Goal: Task Accomplishment & Management: Manage account settings

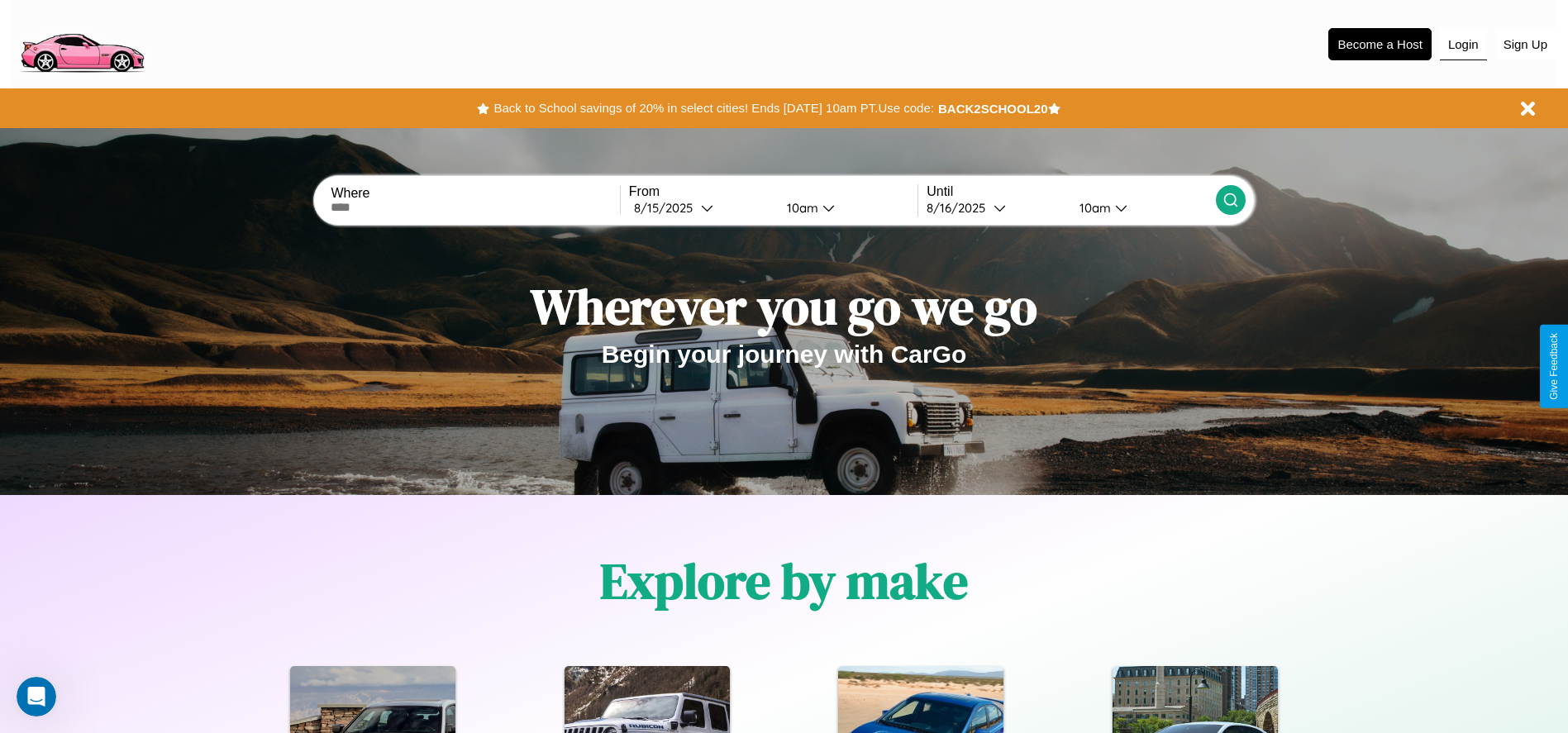
click at [1463, 44] on button "Login" at bounding box center [1464, 44] width 48 height 31
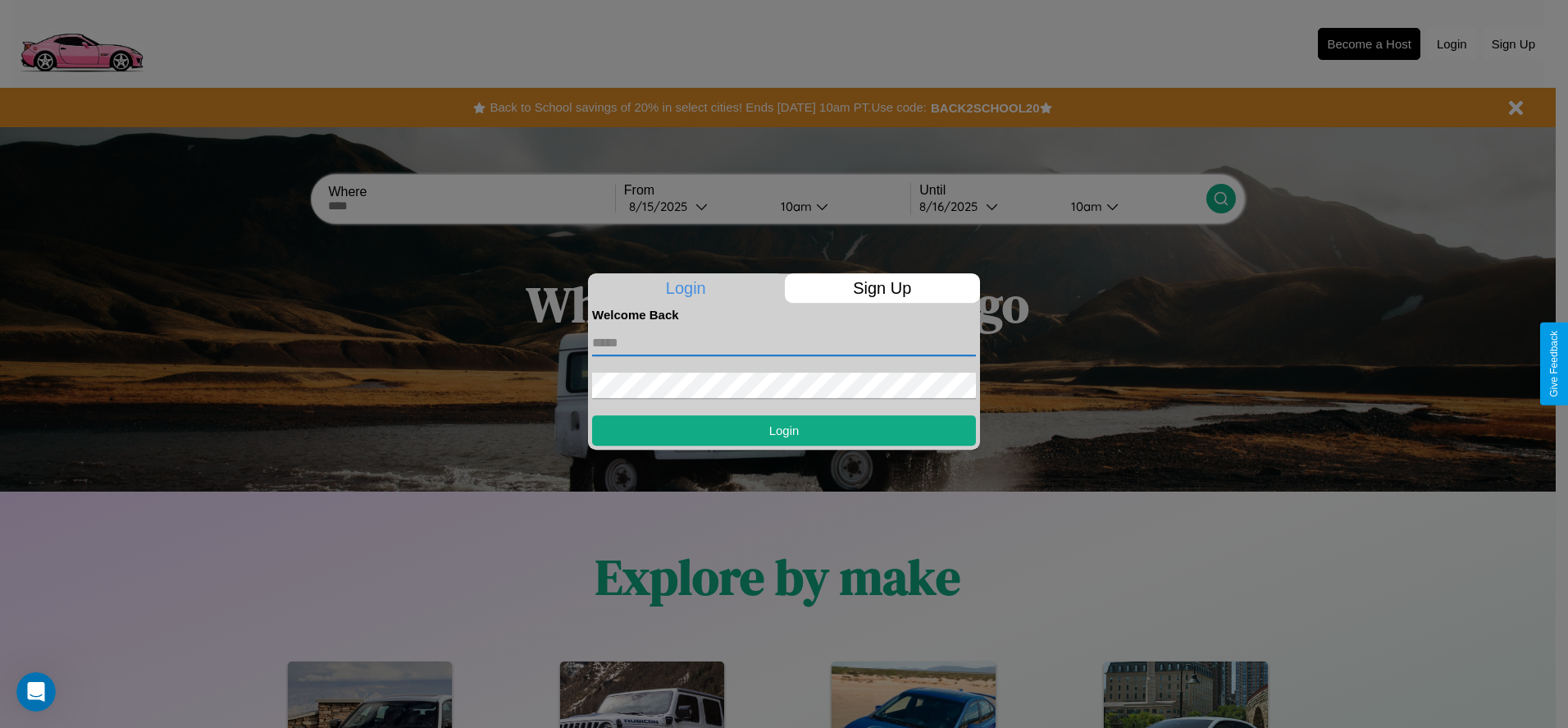
click at [784, 342] on input "text" at bounding box center [784, 343] width 384 height 26
type input "**********"
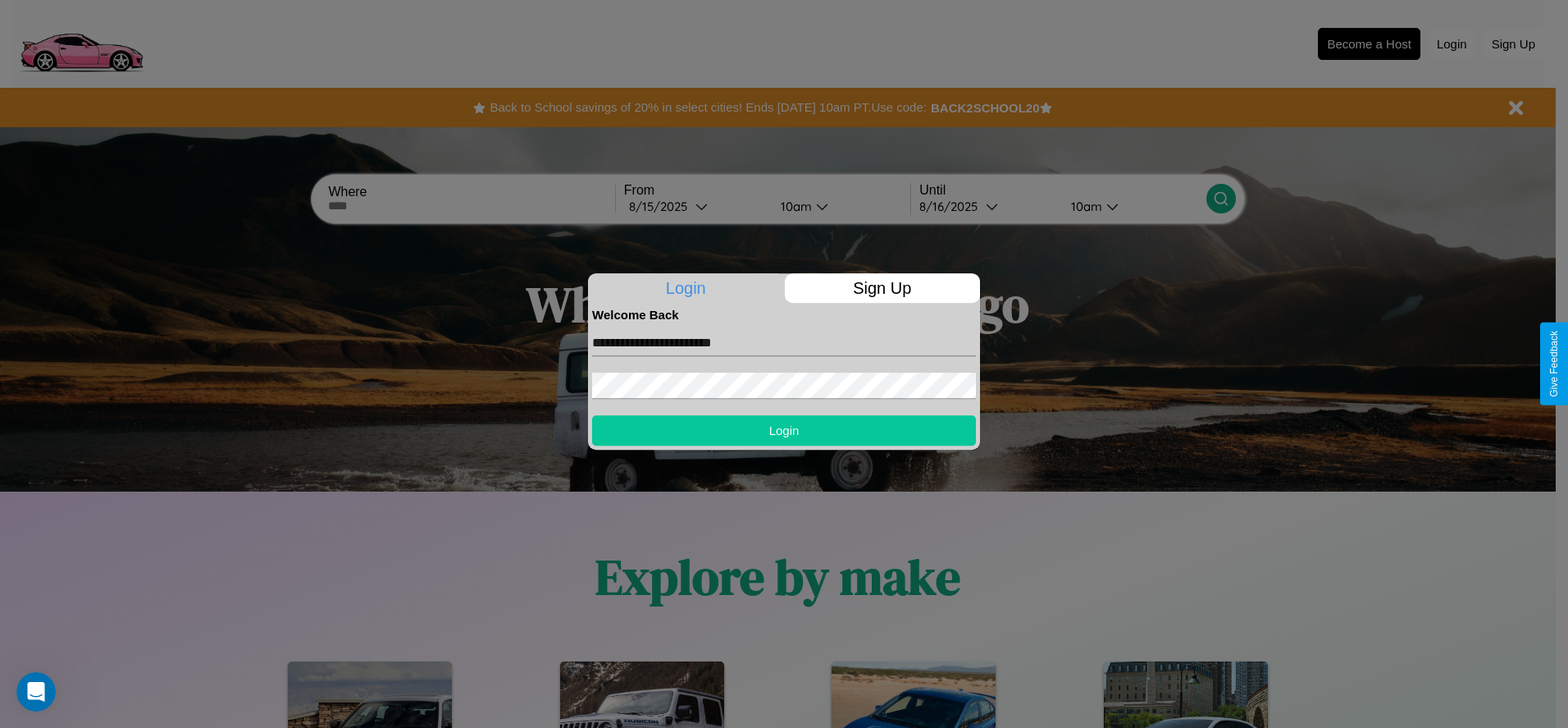
click at [784, 430] on button "Login" at bounding box center [784, 431] width 384 height 30
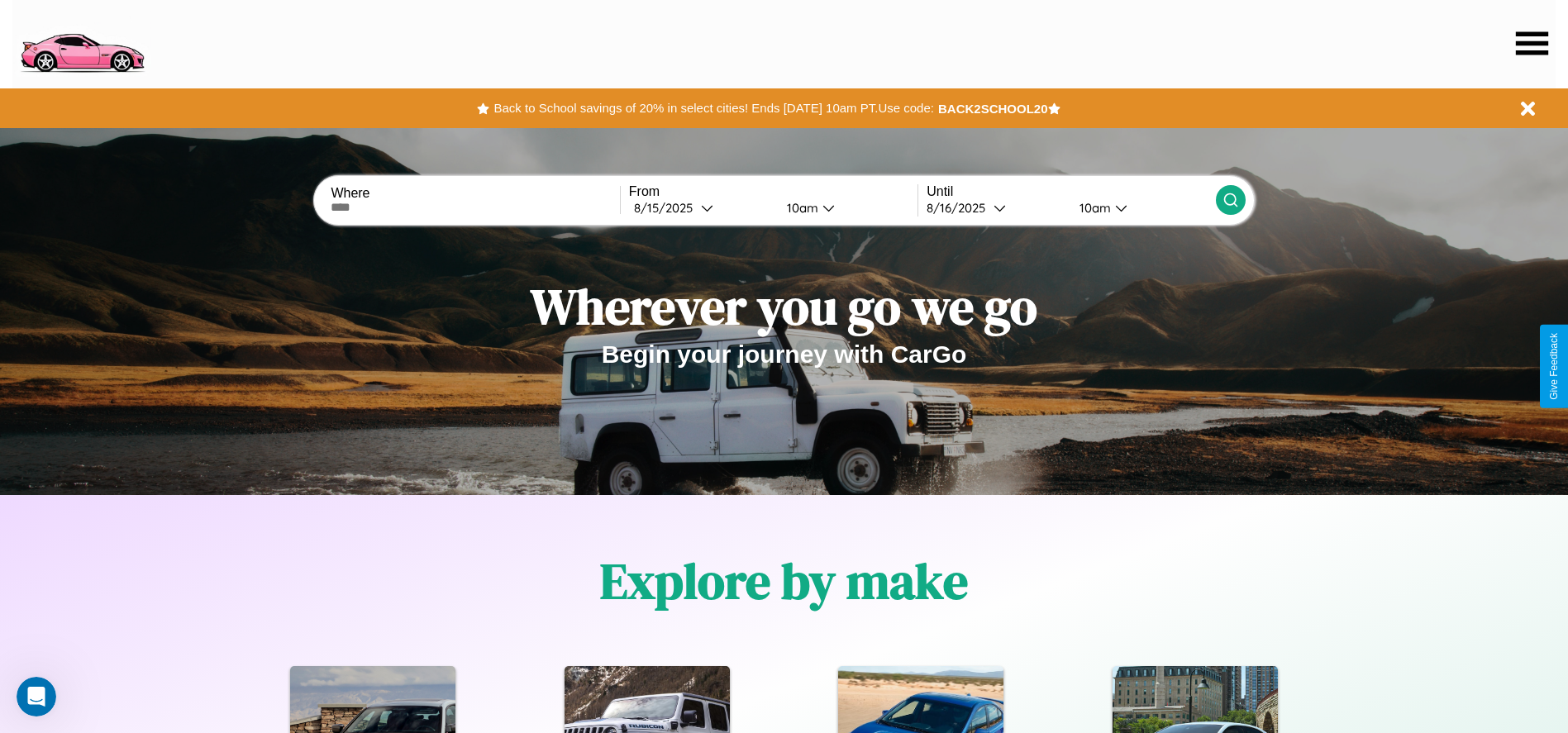
click at [1532, 43] on icon at bounding box center [1532, 42] width 32 height 23
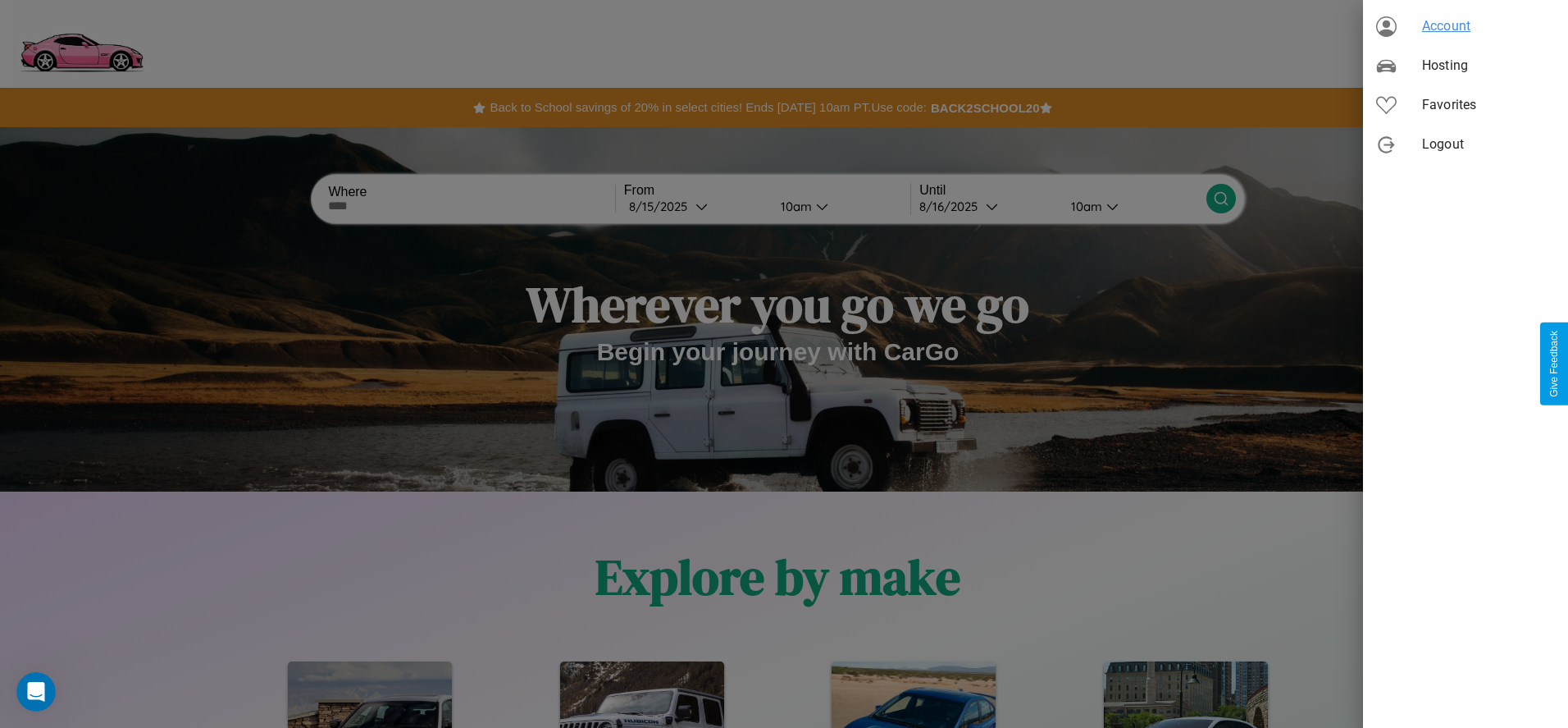
click at [1466, 26] on span "Account" at bounding box center [1489, 25] width 133 height 19
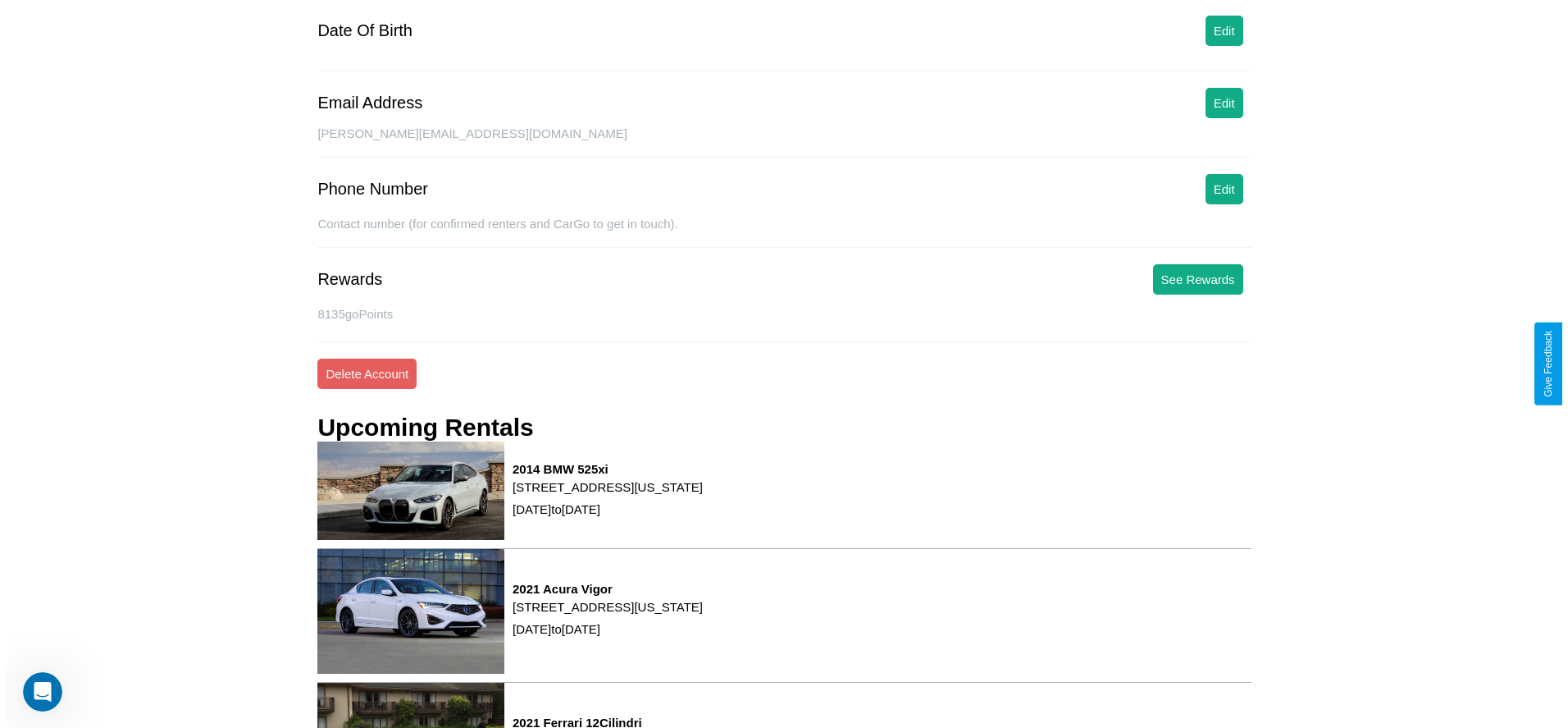
scroll to position [222, 0]
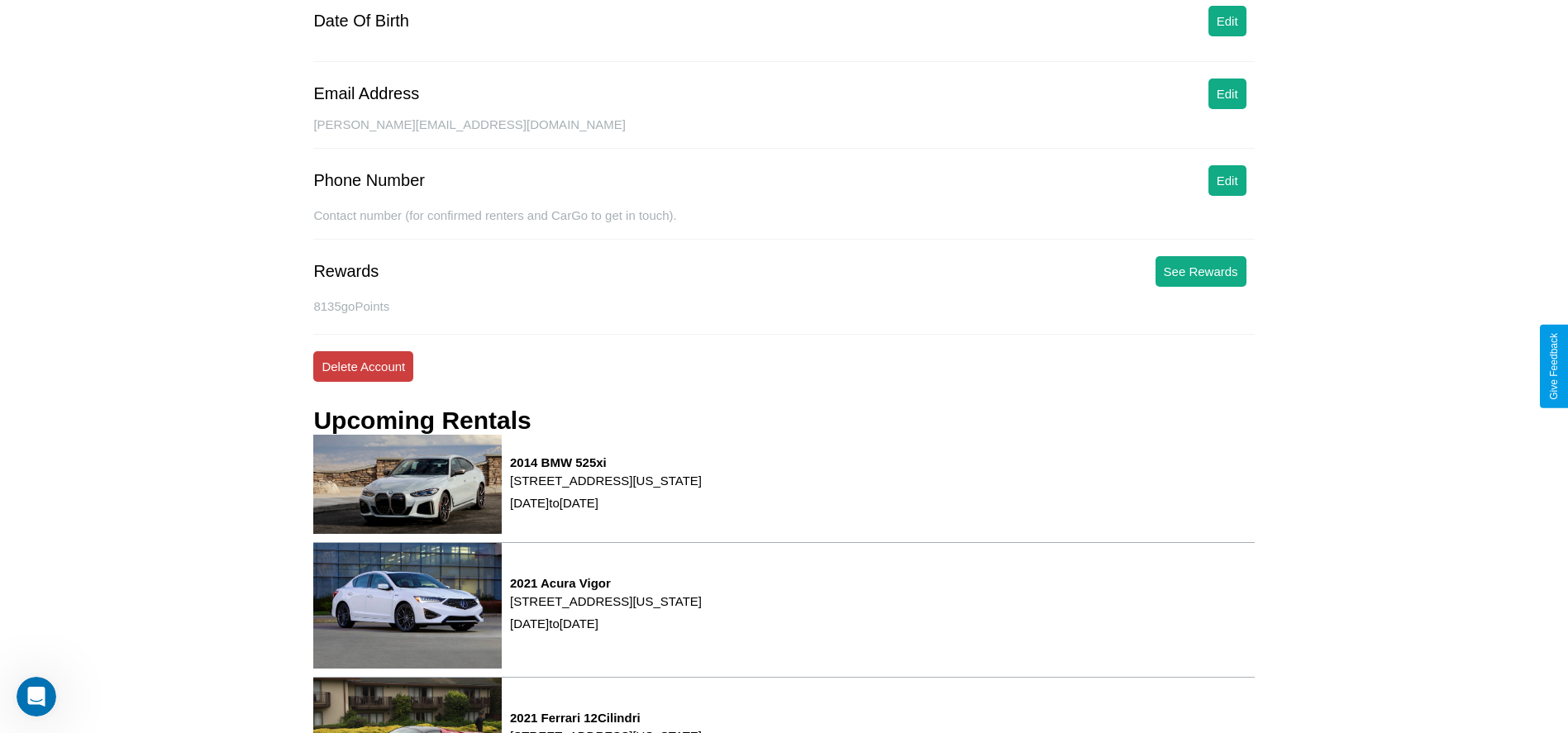
click at [363, 366] on button "Delete Account" at bounding box center [363, 366] width 100 height 31
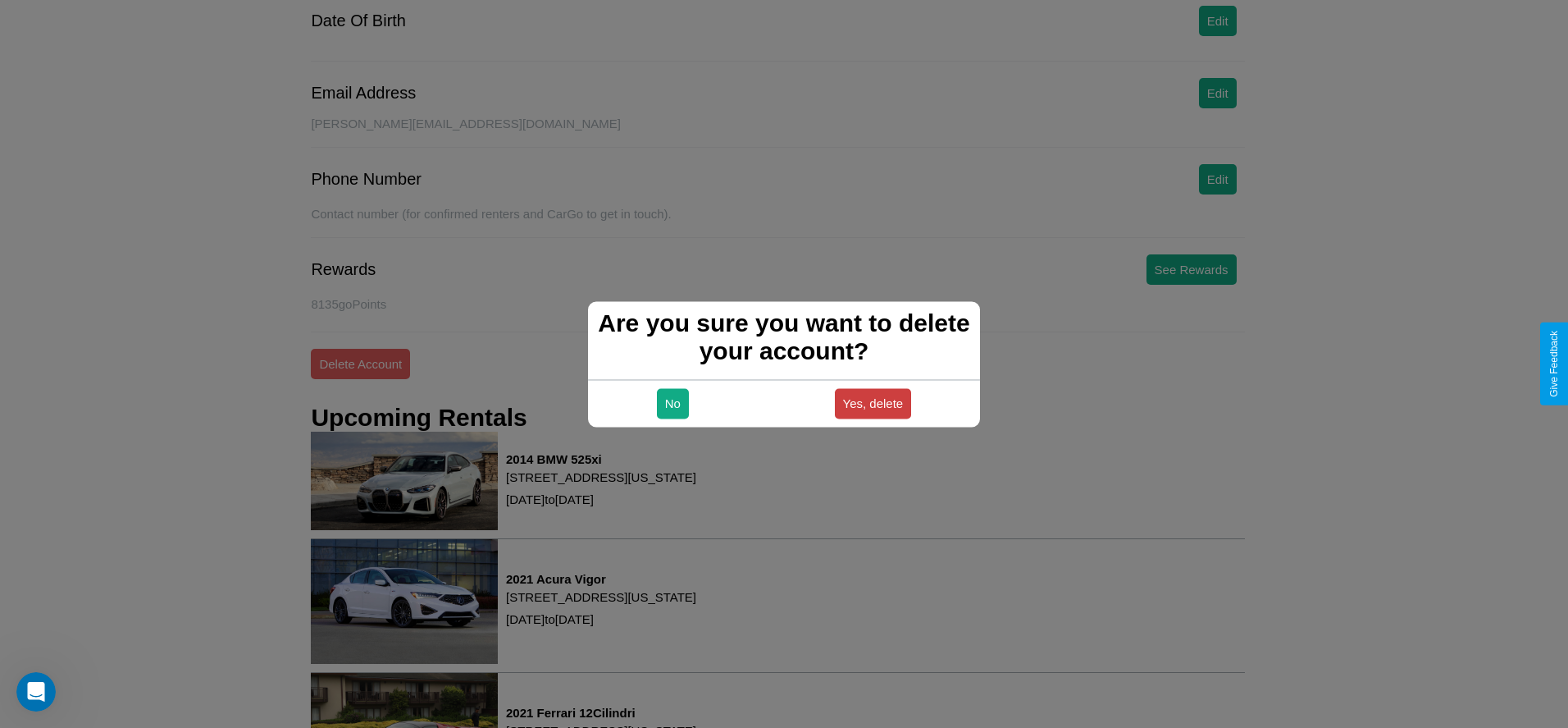
click at [872, 403] on button "Yes, delete" at bounding box center [874, 404] width 77 height 30
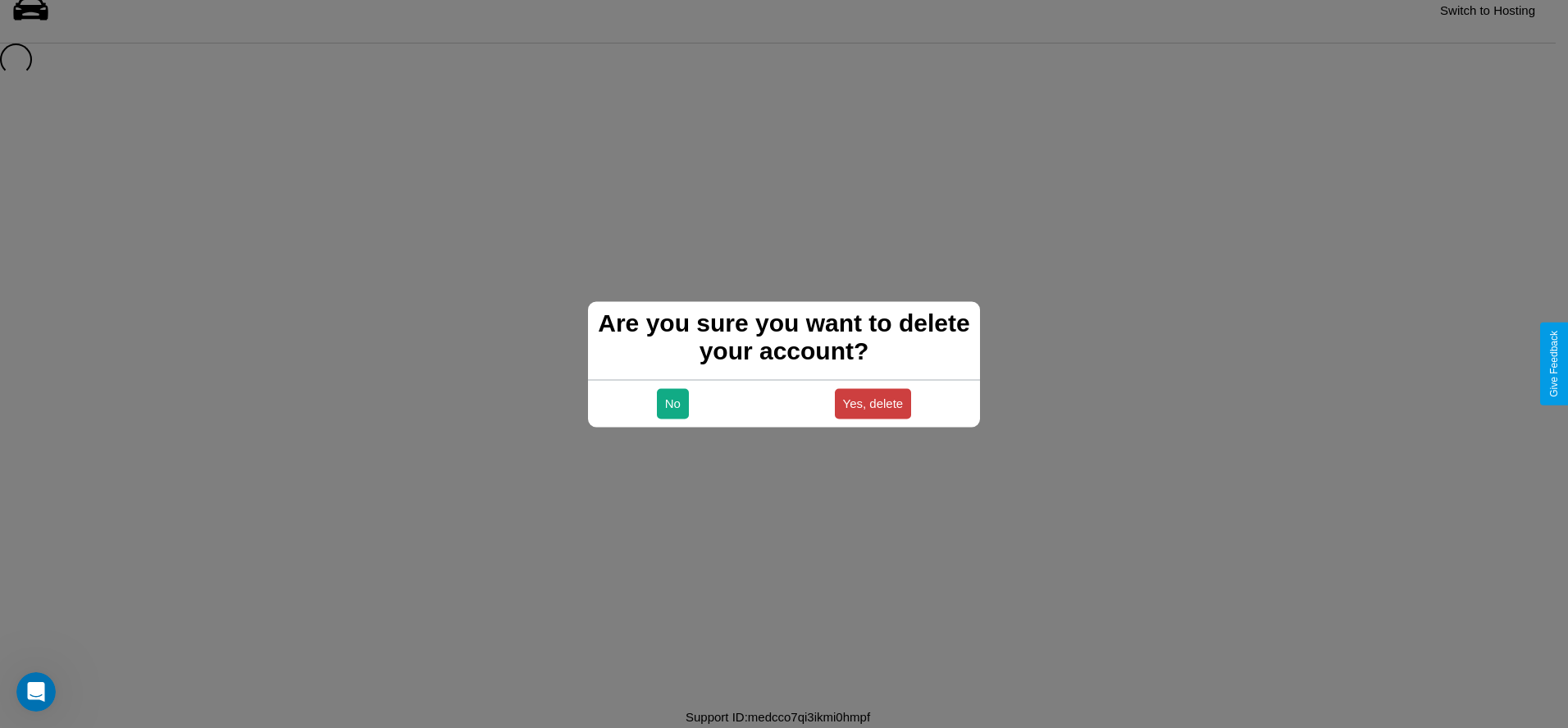
scroll to position [22, 0]
